Goal: Obtain resource: Obtain resource

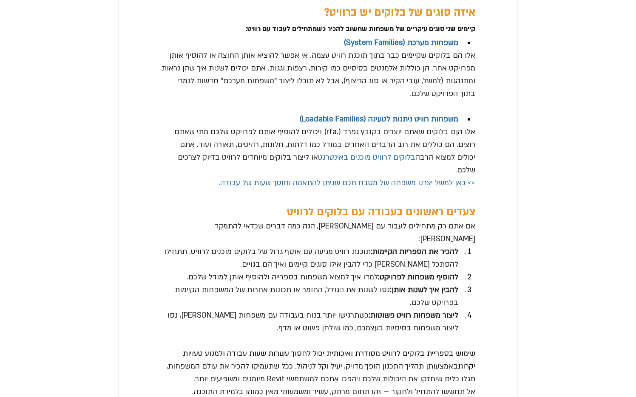
scroll to position [1760, 0]
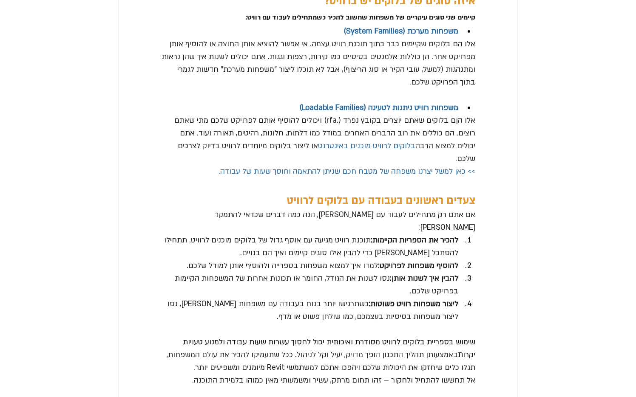
click at [367, 176] on span ">> כאן למשל יצרנו משפחה של מטבח חכם שניתן להתאמה וחוסך שעות של עבודה." at bounding box center [346, 172] width 257 height 10
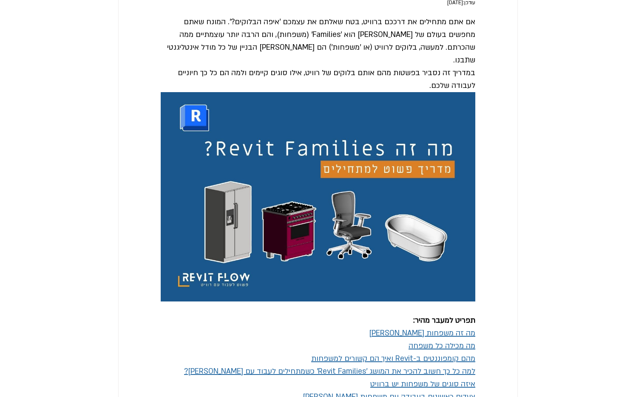
scroll to position [0, 0]
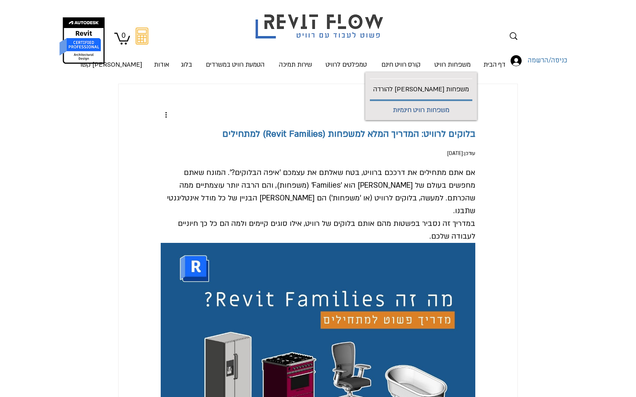
click at [440, 113] on p "משפחות רוויט חינמיות" at bounding box center [420, 110] width 63 height 19
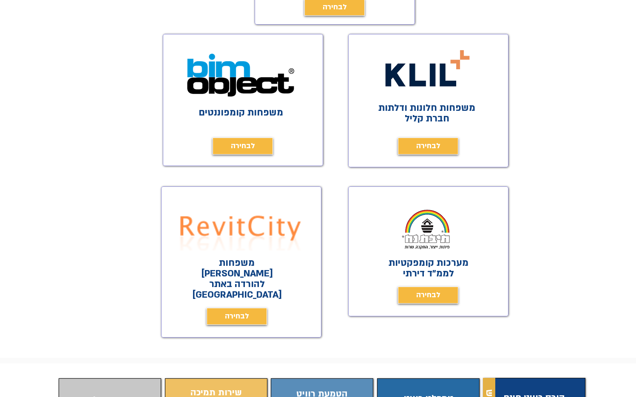
scroll to position [368, 0]
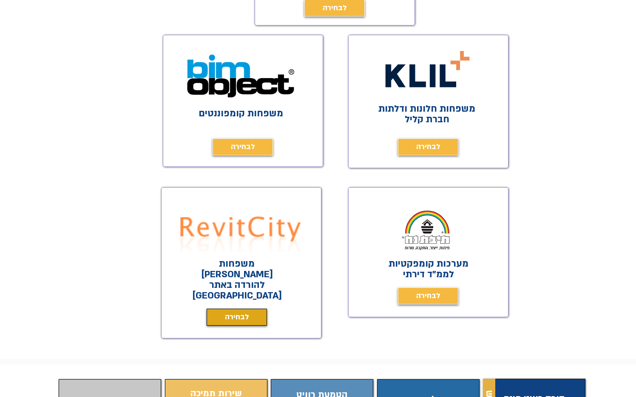
click at [245, 312] on span "לבחירה" at bounding box center [237, 318] width 24 height 12
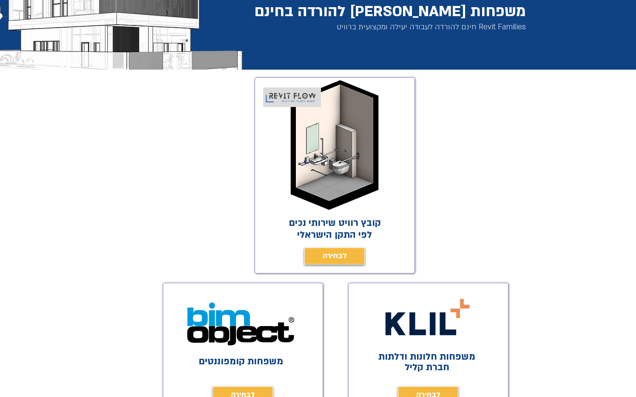
scroll to position [91, 0]
